Goal: Find specific page/section: Find specific page/section

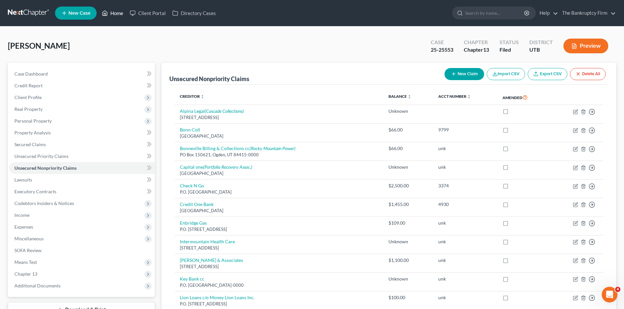
click at [115, 13] on link "Home" at bounding box center [113, 13] width 28 height 12
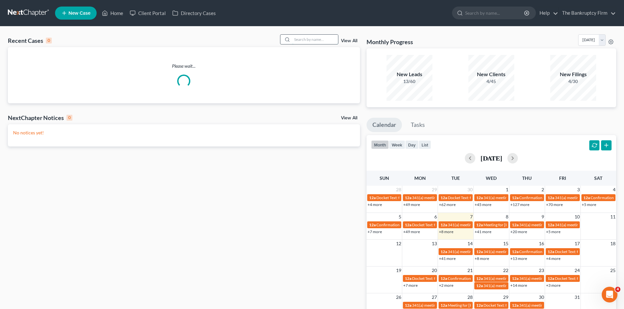
click at [298, 40] on input "search" at bounding box center [315, 39] width 46 height 9
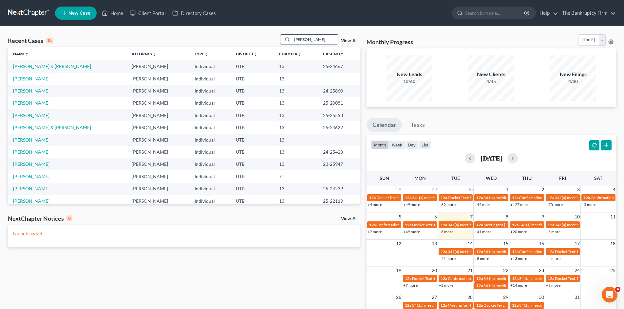
type input "[PERSON_NAME]"
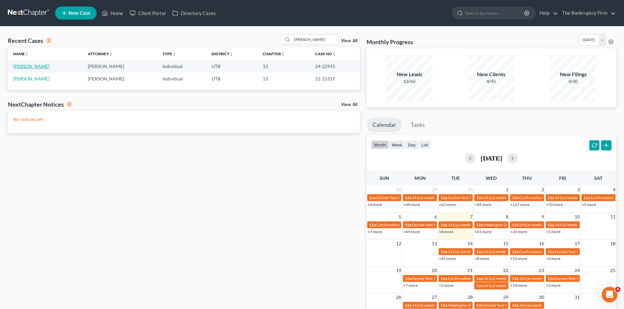
click at [32, 68] on link "[PERSON_NAME]" at bounding box center [31, 67] width 36 height 6
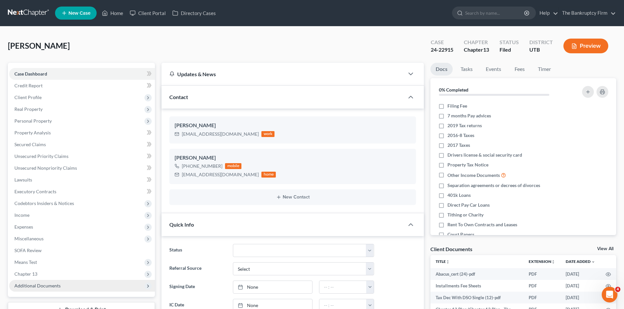
click at [49, 283] on span "Additional Documents" at bounding box center [37, 286] width 46 height 6
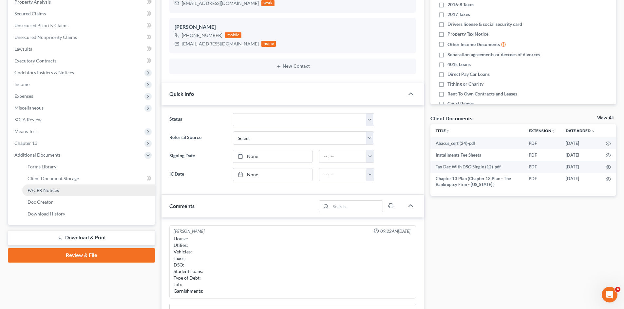
click at [48, 189] on span "PACER Notices" at bounding box center [43, 191] width 31 height 6
